Goal: Transaction & Acquisition: Purchase product/service

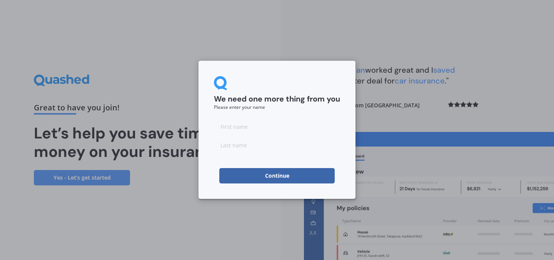
click at [301, 126] on input at bounding box center [277, 126] width 126 height 15
type input "[PERSON_NAME]"
type input "p"
type input "Pile"
click button "Continue" at bounding box center [276, 175] width 115 height 15
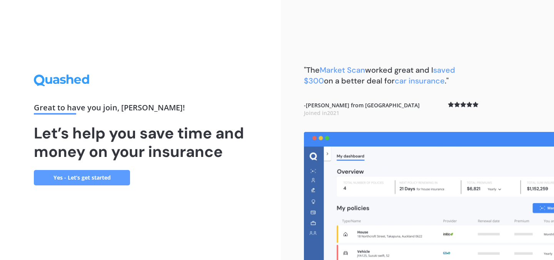
click at [81, 180] on link "Yes - Let’s get started" at bounding box center [82, 177] width 96 height 15
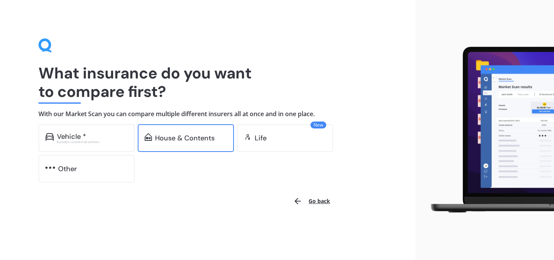
click at [178, 132] on div "House & Contents" at bounding box center [186, 138] width 96 height 28
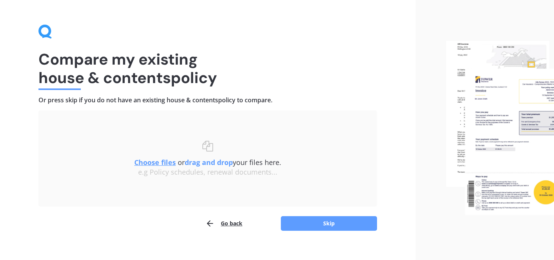
scroll to position [16, 0]
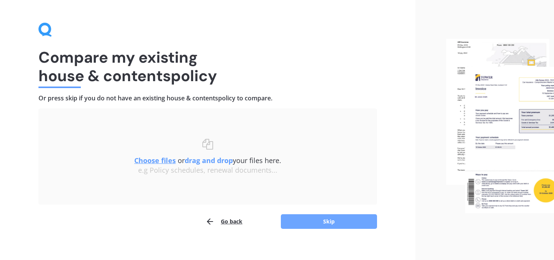
click at [337, 223] on button "Skip" at bounding box center [329, 221] width 96 height 15
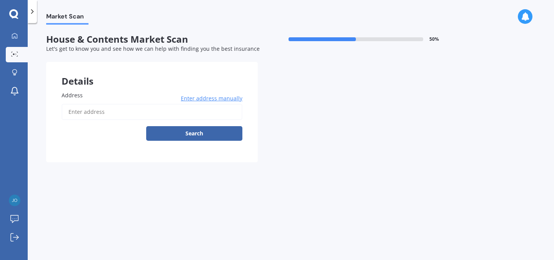
click at [180, 111] on input "Address" at bounding box center [152, 112] width 181 height 16
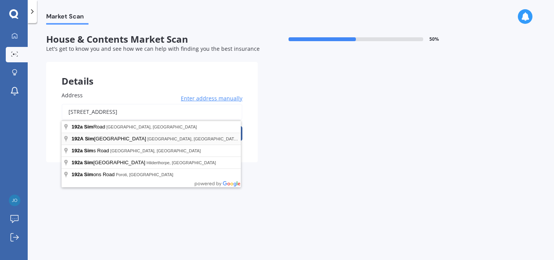
type input "[STREET_ADDRESS]"
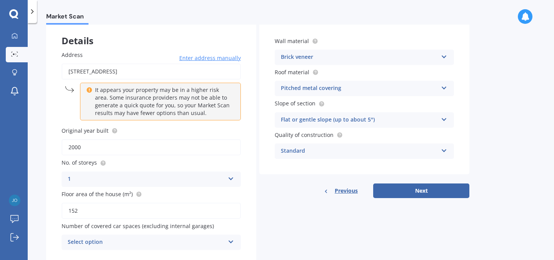
scroll to position [54, 0]
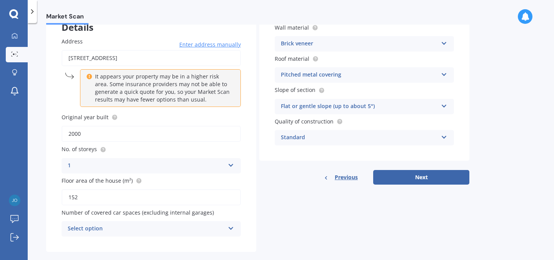
click at [153, 132] on input "2000" at bounding box center [151, 134] width 179 height 16
type input "2005"
click at [128, 163] on div "1" at bounding box center [146, 165] width 157 height 9
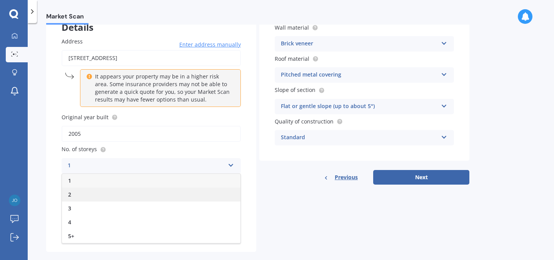
click at [110, 193] on div "2" at bounding box center [151, 195] width 178 height 14
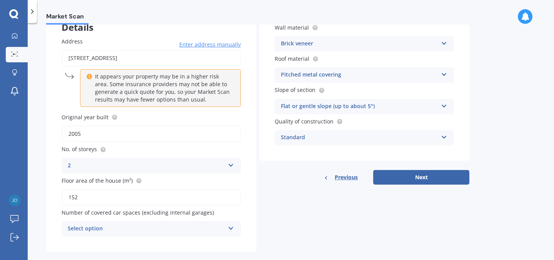
scroll to position [67, 0]
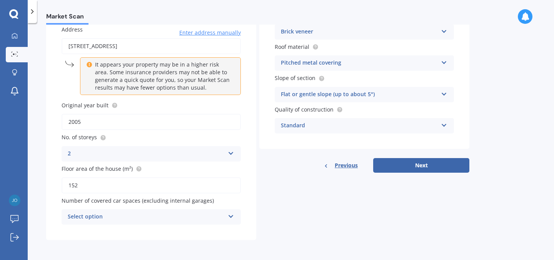
click at [105, 185] on input "152" at bounding box center [151, 185] width 179 height 16
click at [160, 220] on div "Select option" at bounding box center [146, 216] width 157 height 9
click at [146, 115] on input "2005" at bounding box center [151, 122] width 179 height 16
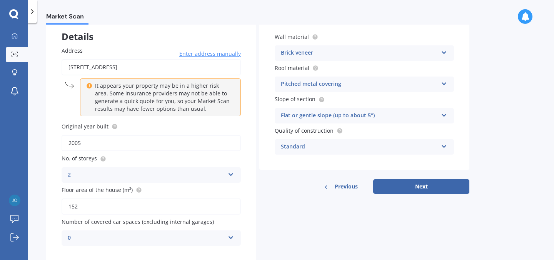
scroll to position [46, 0]
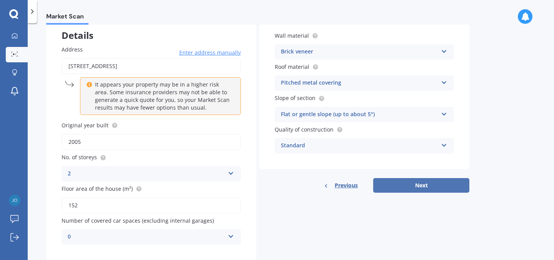
click at [412, 189] on button "Next" at bounding box center [421, 185] width 96 height 15
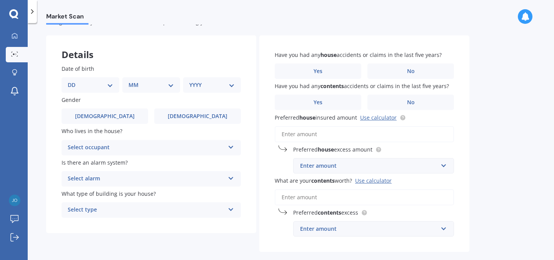
scroll to position [0, 0]
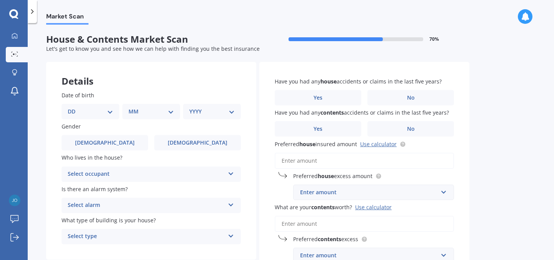
click at [103, 113] on select "DD 01 02 03 04 05 06 07 08 09 10 11 12 13 14 15 16 17 18 19 20 21 22 23 24 25 2…" at bounding box center [90, 111] width 45 height 8
select select "16"
click at [136, 113] on select "MM 01 02 03 04 05 06 07 08 09 10 11 12" at bounding box center [153, 111] width 42 height 8
select select "08"
click at [202, 117] on div "YYYY 2009 2008 2007 2006 2005 2004 2003 2002 2001 2000 1999 1998 1997 1996 1995…" at bounding box center [210, 111] width 55 height 15
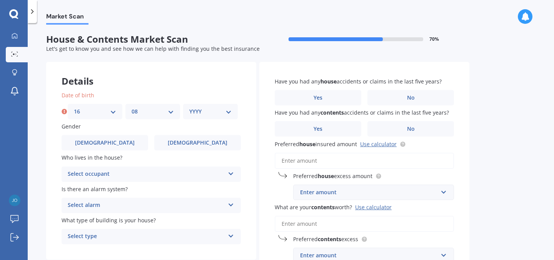
click at [212, 111] on select "YYYY 2009 2008 2007 2006 2005 2004 2003 2002 2001 2000 1999 1998 1997 1996 1995…" at bounding box center [210, 111] width 42 height 8
select select "2000"
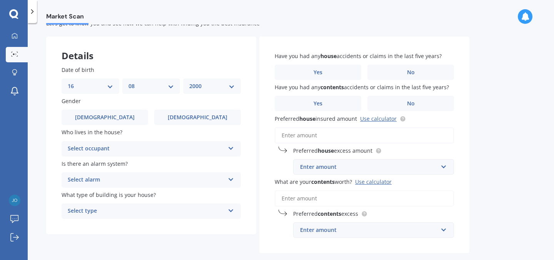
scroll to position [35, 0]
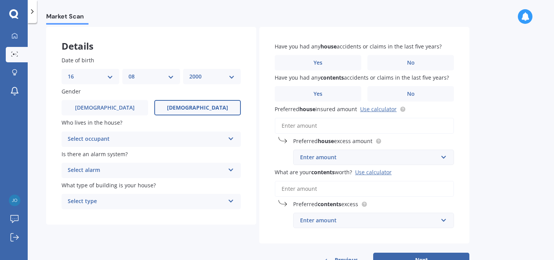
click at [175, 110] on label "[DEMOGRAPHIC_DATA]" at bounding box center [197, 107] width 87 height 15
click at [0, 0] on input "[DEMOGRAPHIC_DATA]" at bounding box center [0, 0] width 0 height 0
click at [141, 141] on div "Select occupant" at bounding box center [146, 139] width 157 height 9
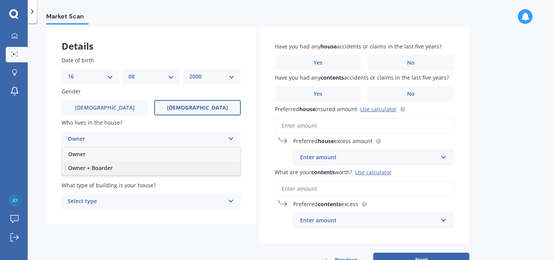
click at [132, 166] on div "Owner + Boarder" at bounding box center [151, 168] width 178 height 14
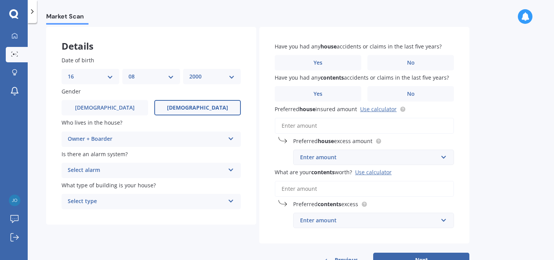
click at [153, 139] on div "Owner + Boarder" at bounding box center [146, 139] width 157 height 9
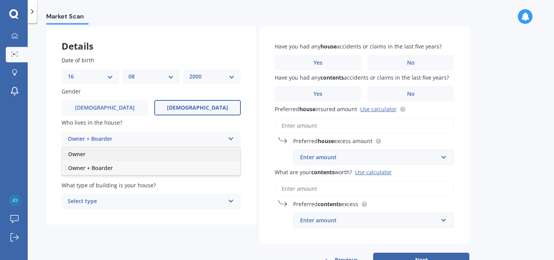
click at [139, 154] on div "Owner" at bounding box center [151, 154] width 178 height 14
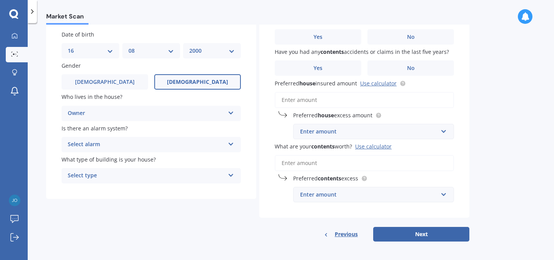
scroll to position [63, 0]
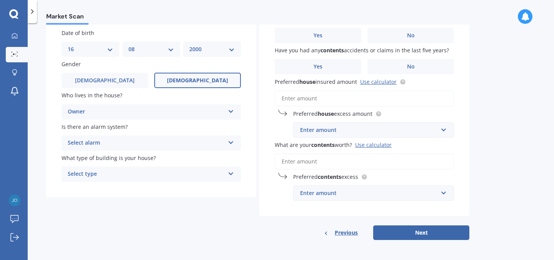
click at [144, 144] on div "Select alarm" at bounding box center [146, 142] width 157 height 9
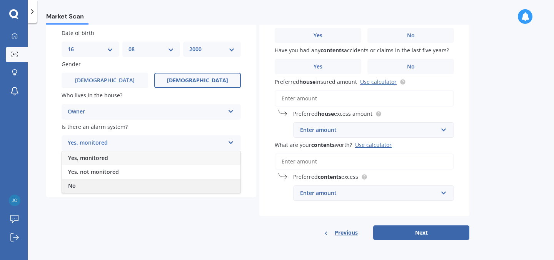
click at [133, 181] on div "No" at bounding box center [151, 186] width 178 height 14
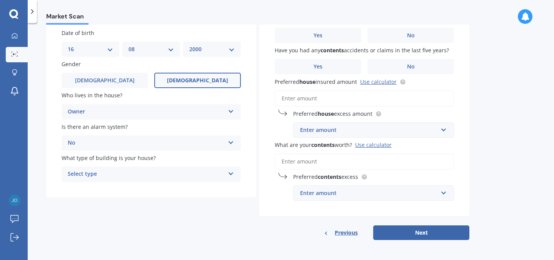
click at [140, 173] on div "Select type" at bounding box center [146, 174] width 157 height 9
click at [146, 189] on div "Freestanding" at bounding box center [151, 189] width 178 height 14
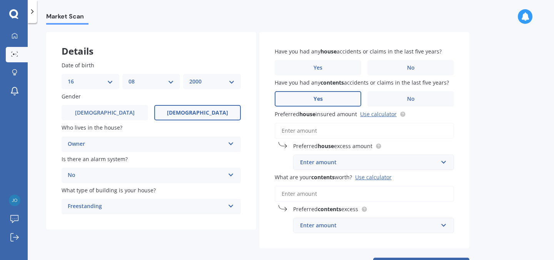
scroll to position [21, 0]
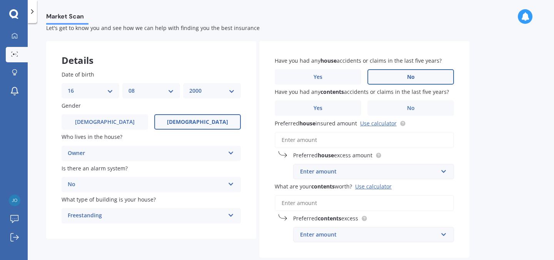
click at [412, 79] on span "No" at bounding box center [411, 77] width 8 height 7
click at [0, 0] on input "No" at bounding box center [0, 0] width 0 height 0
click at [415, 105] on label "No" at bounding box center [410, 107] width 87 height 15
click at [0, 0] on input "No" at bounding box center [0, 0] width 0 height 0
click at [384, 137] on input "Preferred house insured amount Use calculator" at bounding box center [364, 140] width 179 height 16
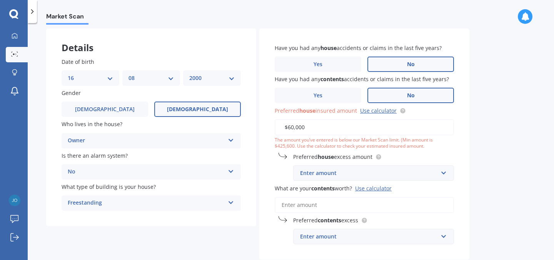
scroll to position [51, 0]
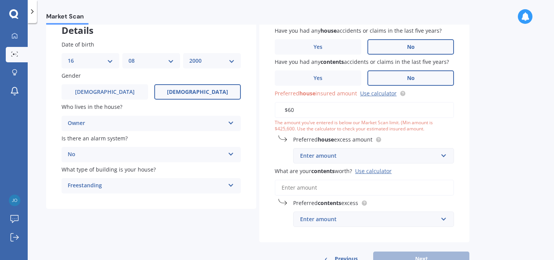
type input "$6"
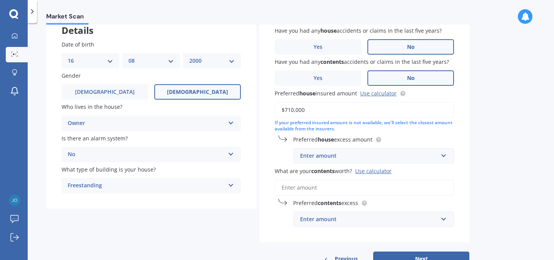
scroll to position [62, 0]
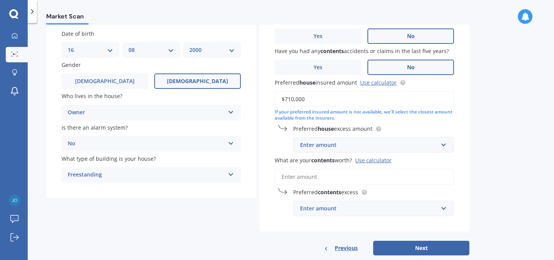
type input "$710,000"
click at [433, 144] on div "Enter amount" at bounding box center [369, 145] width 138 height 8
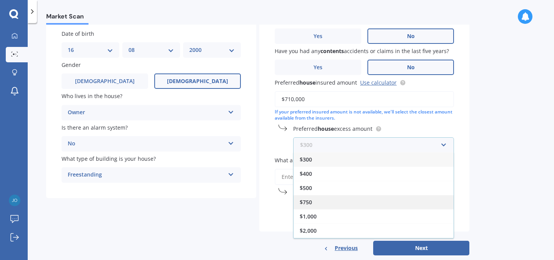
scroll to position [13, 0]
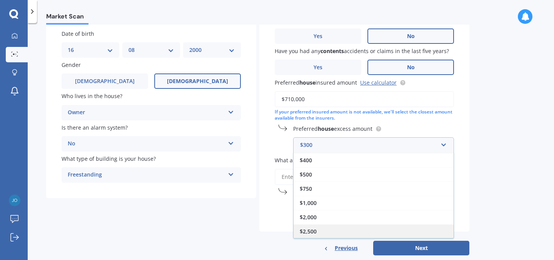
click at [360, 236] on div "$2,500" at bounding box center [374, 231] width 160 height 14
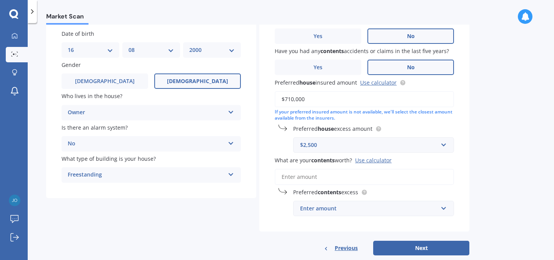
scroll to position [78, 0]
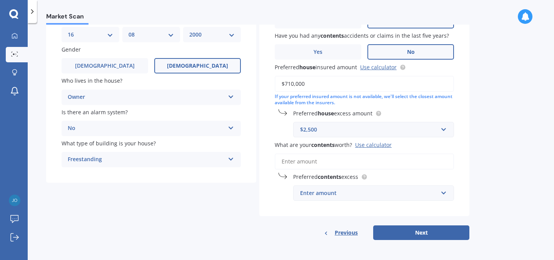
click at [393, 160] on input "What are your contents worth? Use calculator" at bounding box center [364, 161] width 179 height 16
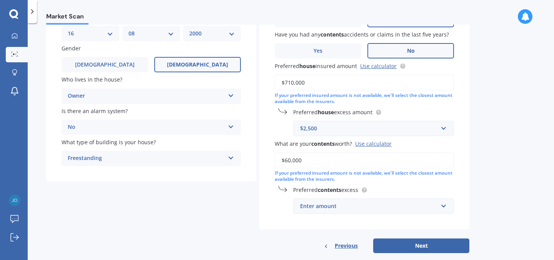
type input "$60,000"
click at [395, 209] on div "Enter amount" at bounding box center [369, 206] width 138 height 8
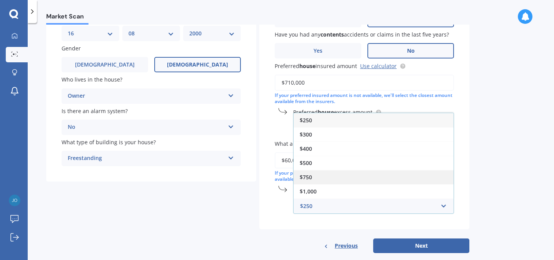
click at [381, 179] on div "$750" at bounding box center [374, 177] width 160 height 14
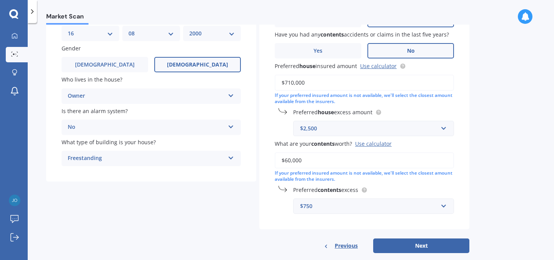
scroll to position [92, 0]
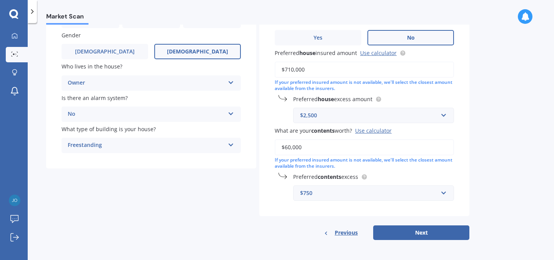
click at [394, 201] on div "Have you had any house accidents or claims in the last five years? Yes No Have …" at bounding box center [364, 94] width 210 height 246
click at [391, 192] on div "$750" at bounding box center [369, 193] width 138 height 8
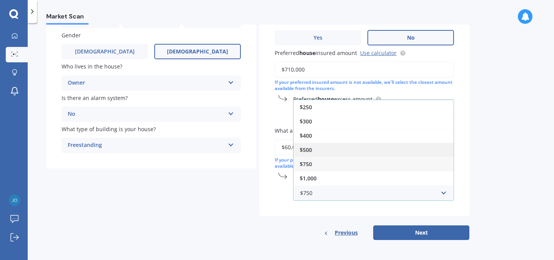
click at [353, 155] on div "$500" at bounding box center [374, 150] width 160 height 14
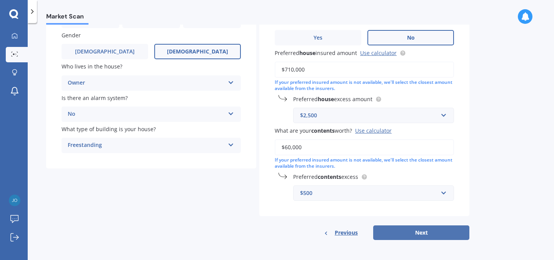
click at [427, 236] on button "Next" at bounding box center [421, 232] width 96 height 15
select select "16"
select select "08"
select select "2000"
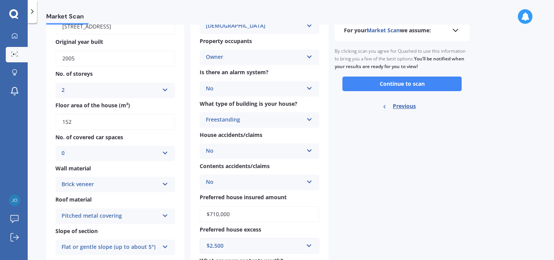
scroll to position [62, 0]
click at [426, 82] on button "Continue to scan" at bounding box center [401, 84] width 119 height 15
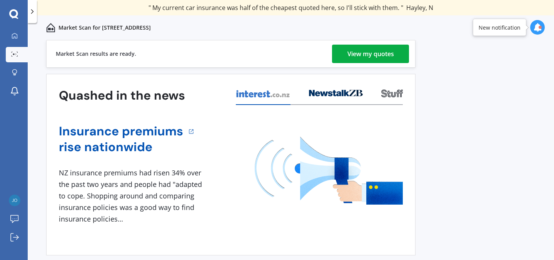
click at [365, 53] on div "View my quotes" at bounding box center [370, 54] width 47 height 18
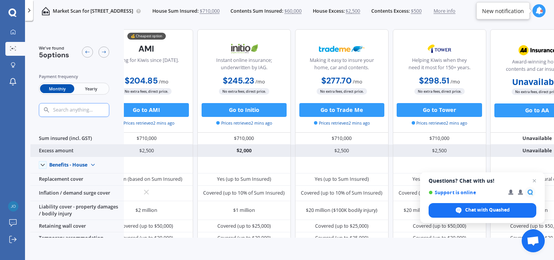
scroll to position [0, 63]
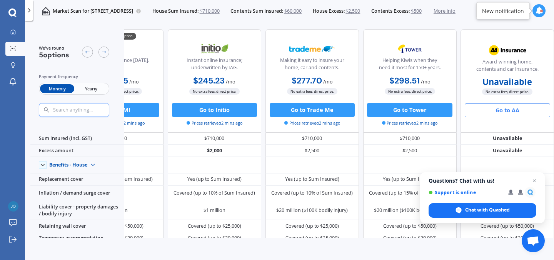
click at [485, 107] on button "Go to AA" at bounding box center [507, 110] width 85 height 14
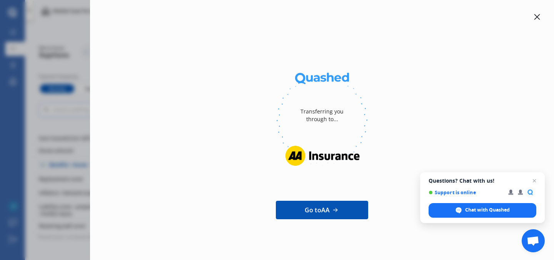
click at [537, 16] on icon at bounding box center [537, 17] width 6 height 6
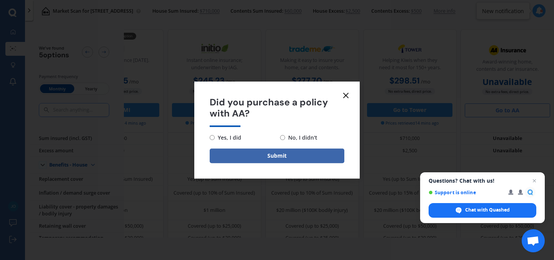
click at [287, 137] on span "No, I didn't" at bounding box center [301, 137] width 32 height 9
click at [285, 137] on input "No, I didn't" at bounding box center [282, 137] width 5 height 5
radio input "true"
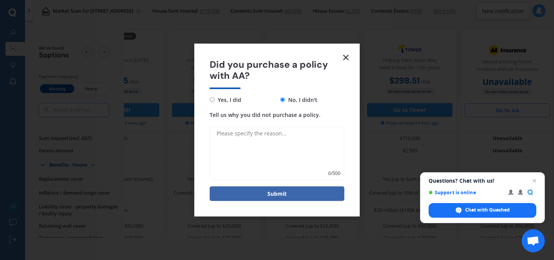
click at [347, 56] on line at bounding box center [346, 57] width 5 height 5
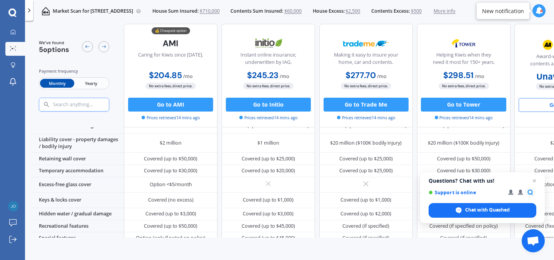
scroll to position [0, 0]
